Goal: Obtain resource: Obtain resource

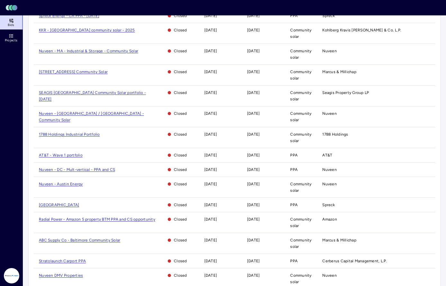
scroll to position [326, 0]
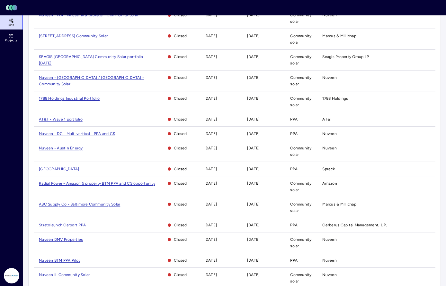
click at [64, 238] on span "Nuveen DMV Properties" at bounding box center [61, 240] width 44 height 4
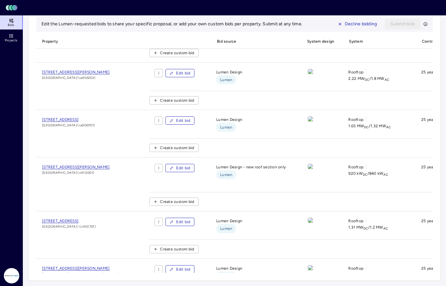
scroll to position [408, 0]
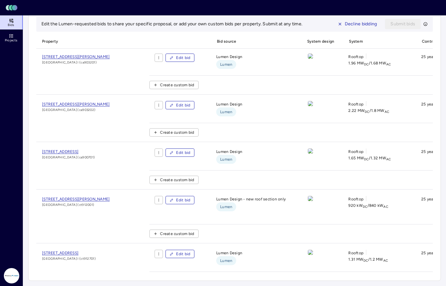
click at [78, 154] on span "[STREET_ADDRESS]" at bounding box center [60, 152] width 36 height 4
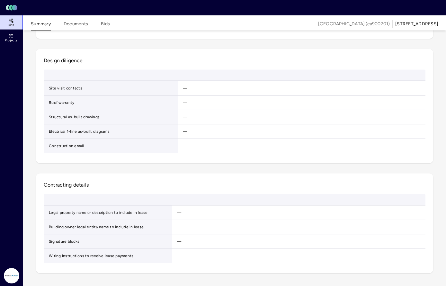
scroll to position [842, 0]
click at [79, 21] on button "Documents" at bounding box center [76, 26] width 24 height 10
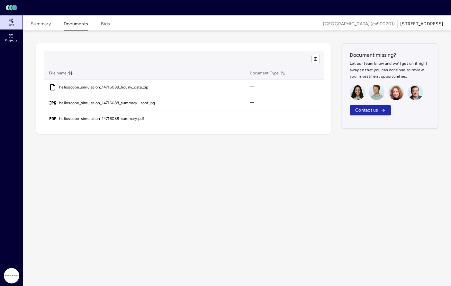
click at [34, 21] on button "Summary" at bounding box center [41, 26] width 20 height 10
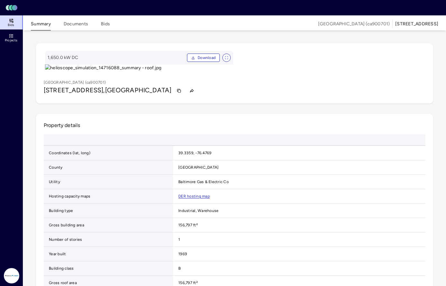
click at [105, 28] on button "Bids" at bounding box center [105, 26] width 9 height 10
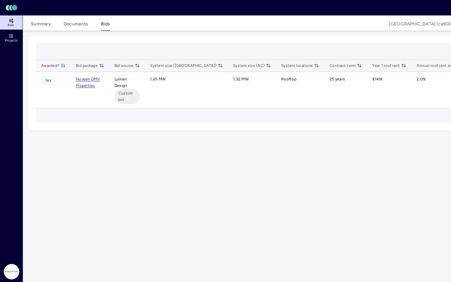
click at [83, 27] on button "Documents" at bounding box center [76, 26] width 24 height 10
